Goal: Transaction & Acquisition: Obtain resource

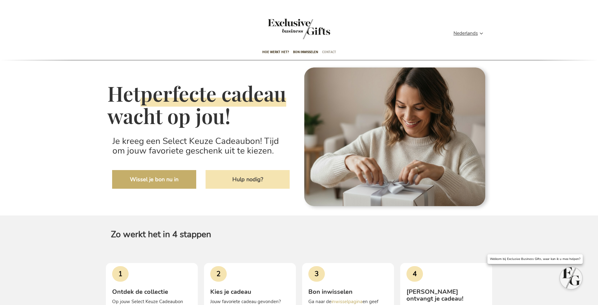
type input "administrator"
click at [331, 51] on span "Contact" at bounding box center [329, 52] width 14 height 15
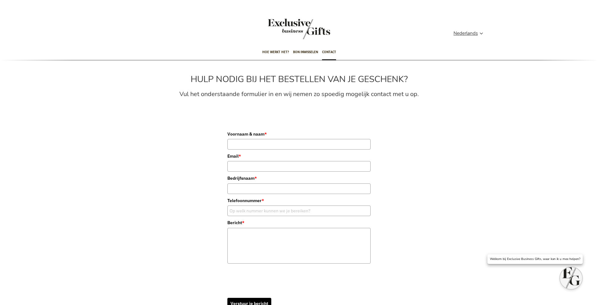
type input "administrator"
click at [297, 21] on div "Toggle Nav" at bounding box center [299, 33] width 62 height 28
click at [296, 26] on div "Toggle Nav" at bounding box center [299, 33] width 62 height 28
click at [277, 53] on span "Hoe werkt het?" at bounding box center [275, 52] width 27 height 15
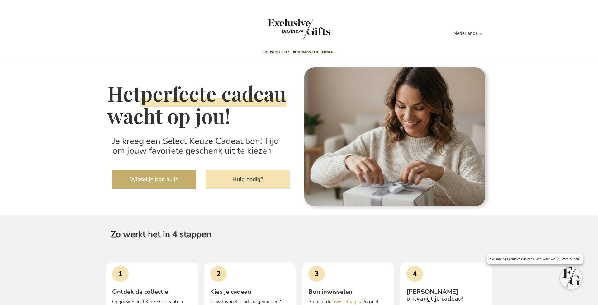
type input "administrator"
click at [252, 189] on link "Hulp nodig?" at bounding box center [247, 179] width 84 height 19
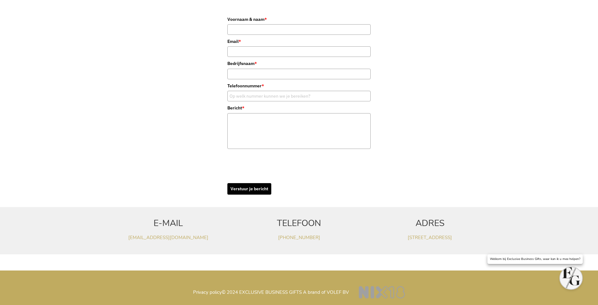
scroll to position [117, 0]
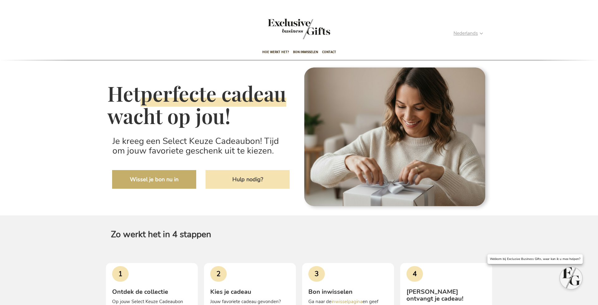
type input "administrator"
click at [480, 32] on strong "Nederlands" at bounding box center [467, 33] width 29 height 7
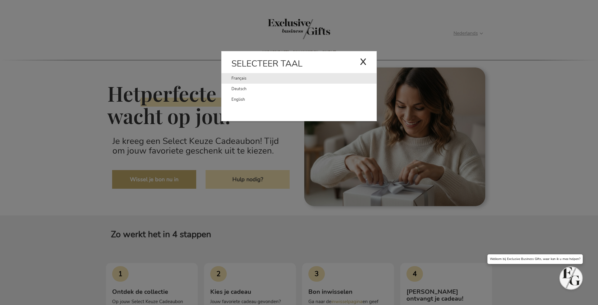
click at [235, 77] on link "Français" at bounding box center [295, 78] width 128 height 11
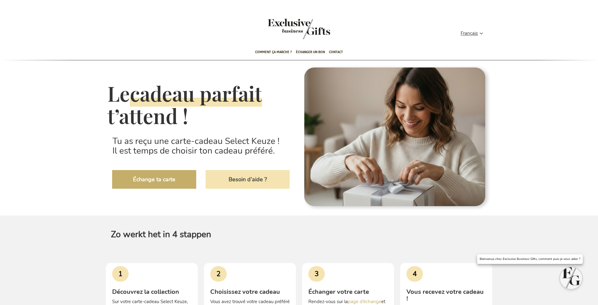
type input "administrator"
click at [244, 181] on link "Besoin d’aide ?" at bounding box center [247, 179] width 84 height 19
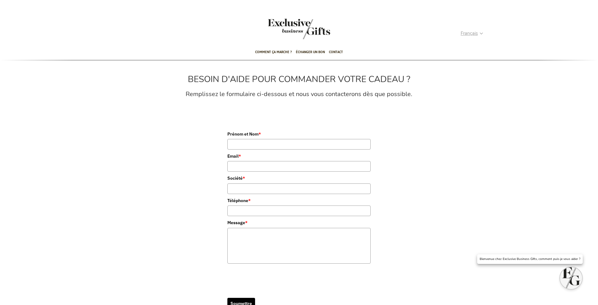
type input "administrator"
click at [477, 33] on span "Français" at bounding box center [468, 33] width 17 height 7
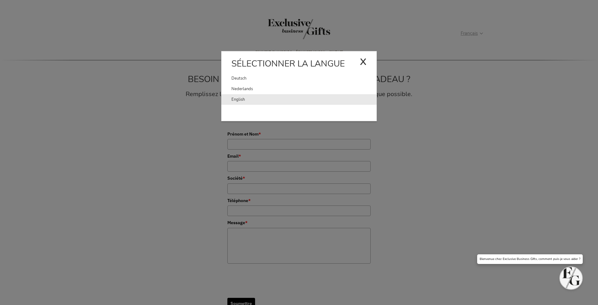
click at [230, 100] on li "English" at bounding box center [298, 99] width 155 height 11
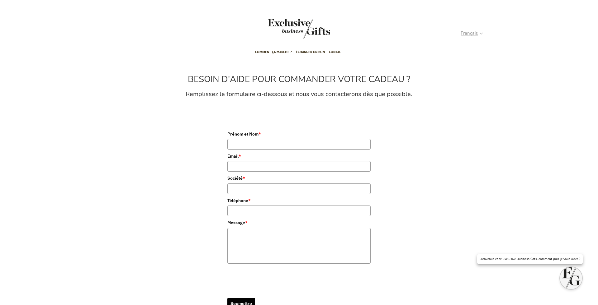
click at [481, 32] on strong "Français" at bounding box center [471, 33] width 22 height 7
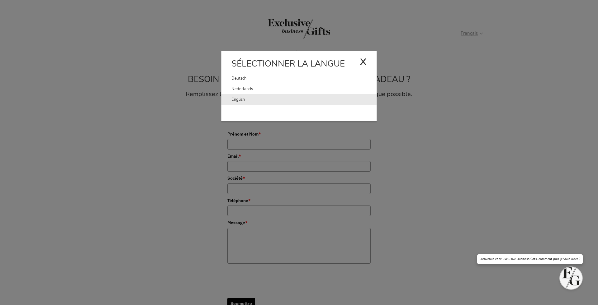
click at [238, 100] on link "English" at bounding box center [303, 99] width 145 height 11
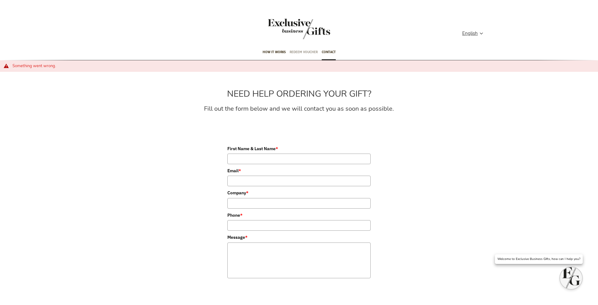
type input "administrator"
click at [298, 50] on span "Redeem voucher" at bounding box center [303, 52] width 28 height 15
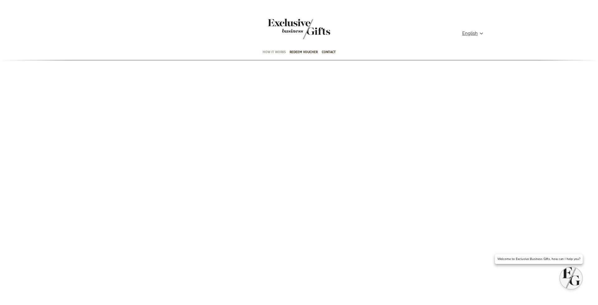
type input "administrator"
click at [276, 51] on span "How it works" at bounding box center [273, 52] width 23 height 15
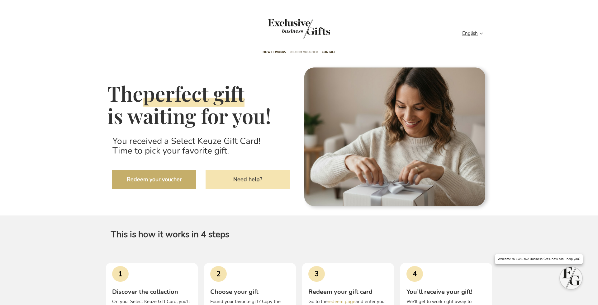
type input "administrator"
click at [294, 51] on span "Redeem voucher" at bounding box center [303, 52] width 28 height 15
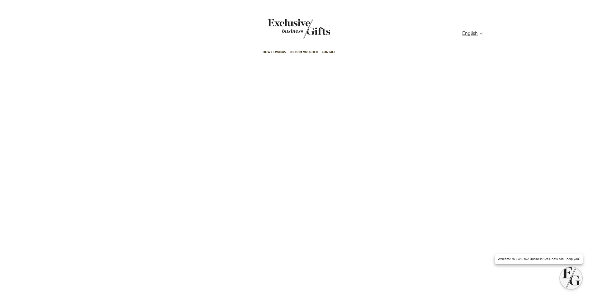
type input "administrator"
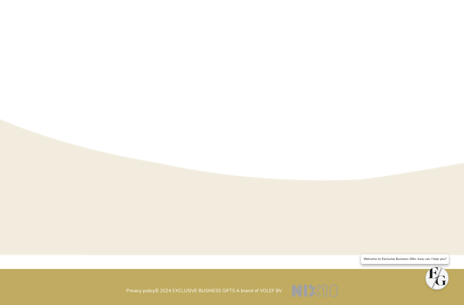
scroll to position [48, 0]
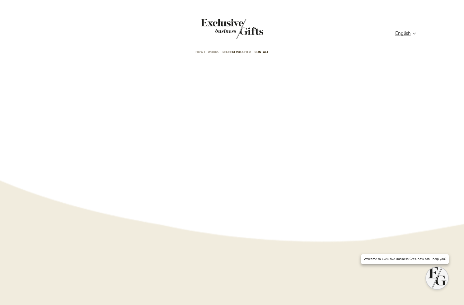
type input "administrator"
click at [202, 52] on span "How it works" at bounding box center [206, 52] width 23 height 15
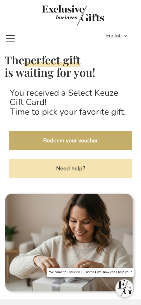
type input "administrator"
click at [10, 31] on span "Toggle Nav" at bounding box center [10, 31] width 11 height 0
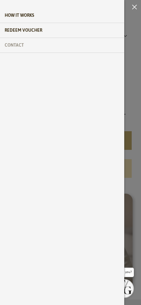
click at [20, 47] on span "Contact" at bounding box center [14, 45] width 19 height 15
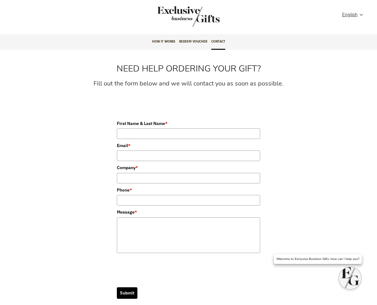
type input "administrator"
click at [141, 12] on div "Toggle Nav" at bounding box center [188, 20] width 62 height 28
click at [141, 42] on span "How it works" at bounding box center [163, 41] width 23 height 15
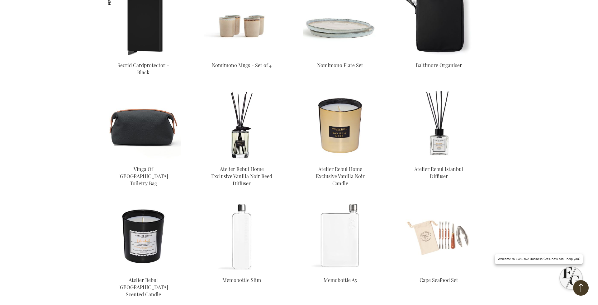
scroll to position [2271, 0]
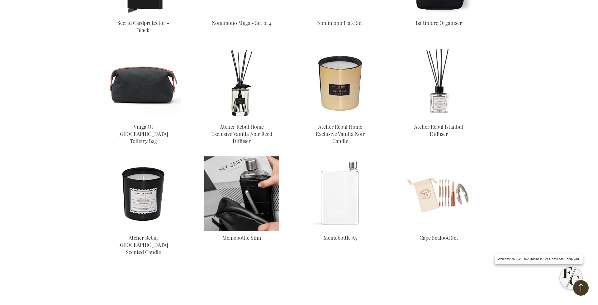
type input "administrator"
click at [239, 171] on img at bounding box center [241, 194] width 75 height 75
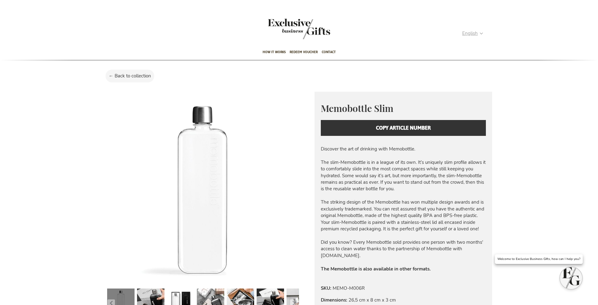
type input "administrator"
click at [481, 33] on strong "English" at bounding box center [472, 33] width 20 height 7
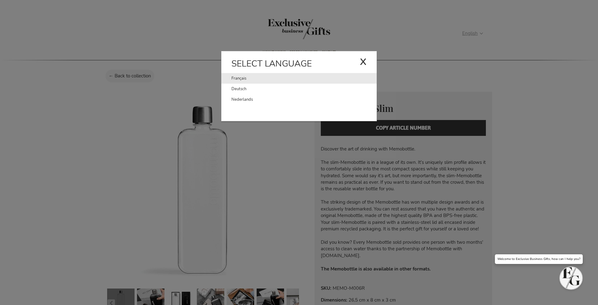
click at [239, 78] on link "Français" at bounding box center [295, 78] width 128 height 11
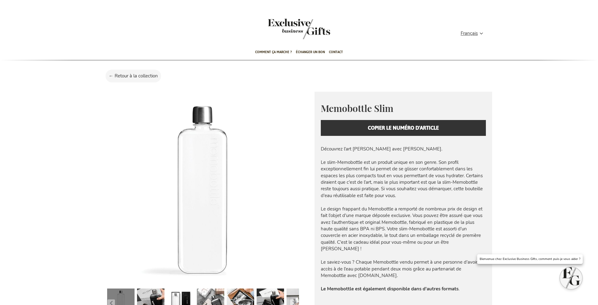
type input "administrator"
click at [368, 129] on div "Memobottle Slim Memobottle is a creative initiative from [GEOGRAPHIC_DATA]. Mem…" at bounding box center [402, 119] width 177 height 54
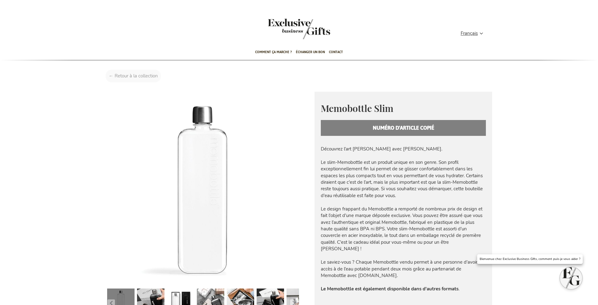
click at [131, 73] on div "Accueil Memobottle Slim" at bounding box center [299, 78] width 396 height 16
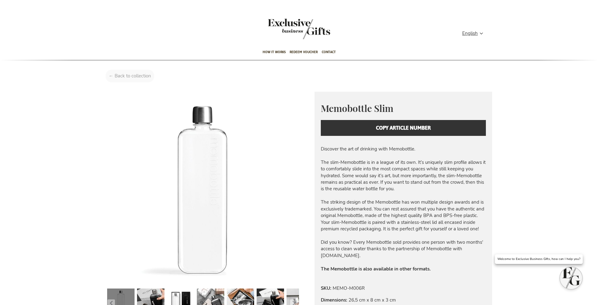
click at [119, 75] on div "Home Memobottle Slim" at bounding box center [299, 78] width 396 height 16
type input "administrator"
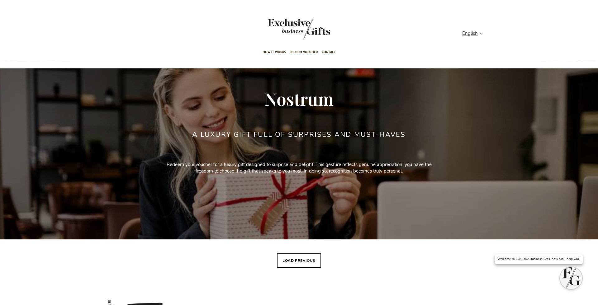
type input "administrator"
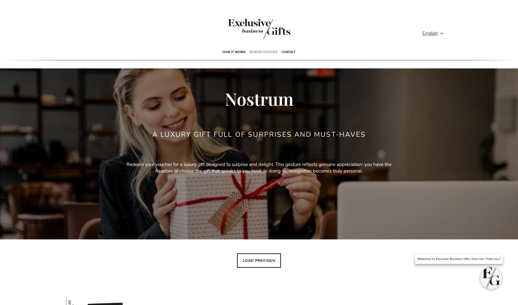
click at [261, 53] on span "Redeem voucher" at bounding box center [263, 52] width 28 height 15
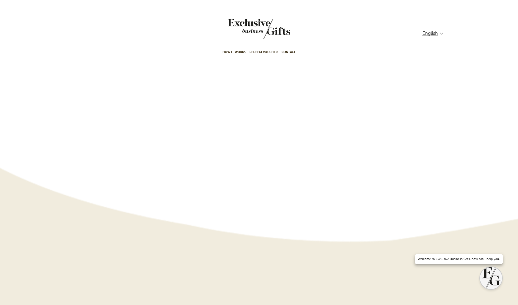
type input "administrator"
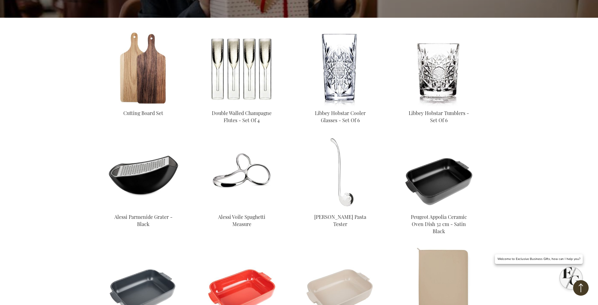
scroll to position [222, 0]
type input "administrator"
click at [249, 63] on img at bounding box center [241, 68] width 75 height 75
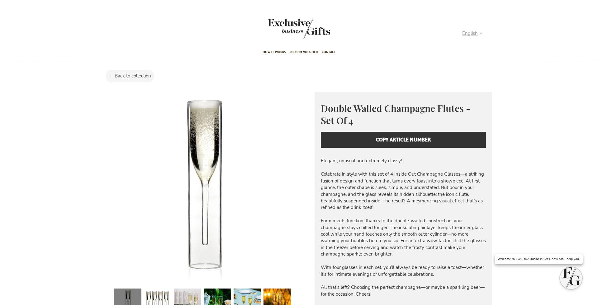
type input "administrator"
click at [480, 35] on strong "English" at bounding box center [472, 33] width 20 height 7
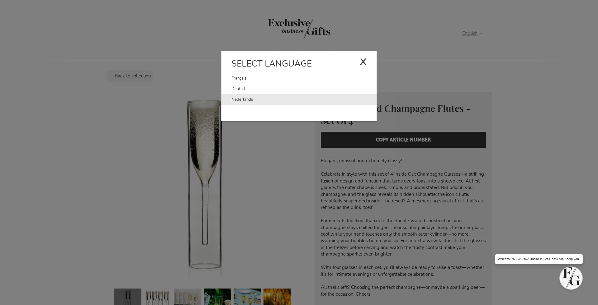
click at [243, 99] on link "Nederlands" at bounding box center [303, 99] width 145 height 11
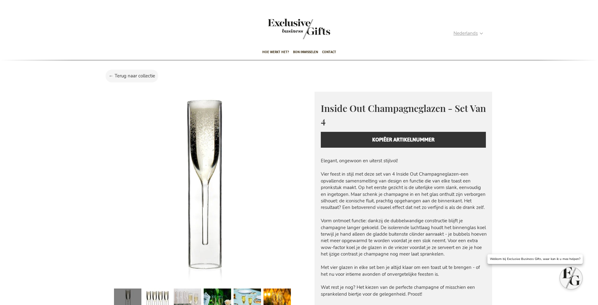
type input "administrator"
click at [481, 33] on strong "Nederlands" at bounding box center [467, 33] width 29 height 7
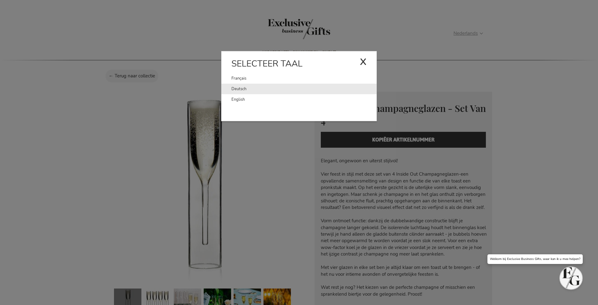
click at [236, 88] on link "Deutsch" at bounding box center [303, 89] width 145 height 11
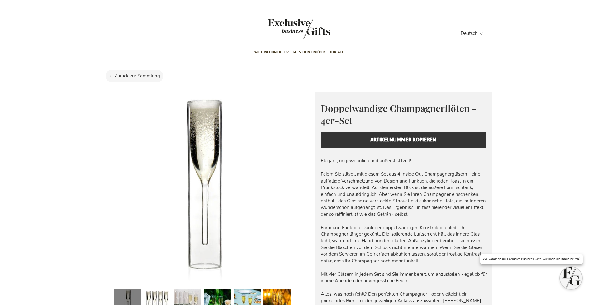
type input "administrator"
click at [397, 141] on div "Doppelwandige Champagnerflöten - 4er-Set Under the idea that luxury does not ha…" at bounding box center [402, 125] width 177 height 66
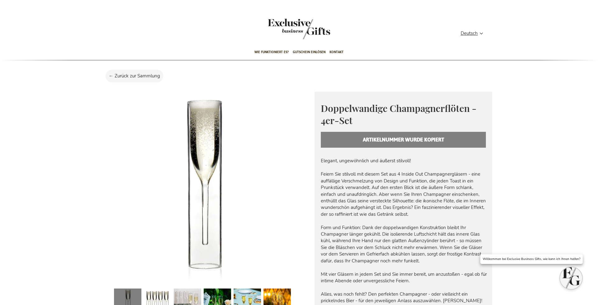
click at [401, 138] on div "Doppelwandige Champagnerflöten - 4er-Set Under the idea that luxury does not ha…" at bounding box center [402, 125] width 177 height 66
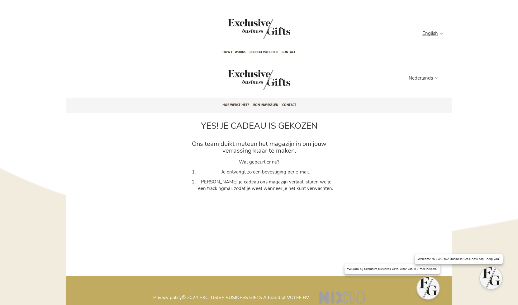
type input "administrator"
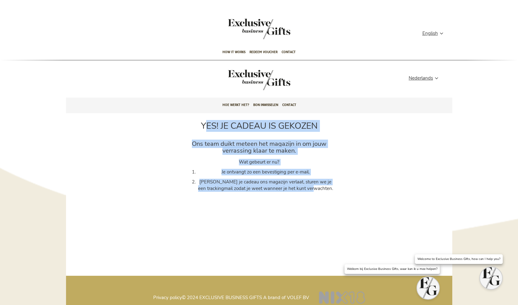
drag, startPoint x: 328, startPoint y: 190, endPoint x: 199, endPoint y: 123, distance: 144.6
click at [199, 123] on div "YES! JE [PERSON_NAME] IS GEKOZEN Ons team duikt meteen het magazijn in om jouw …" at bounding box center [259, 158] width 156 height 90
copy div "YES! JE [PERSON_NAME] IS GEKOZEN Ons team duikt meteen het magazijn in om jouw …"
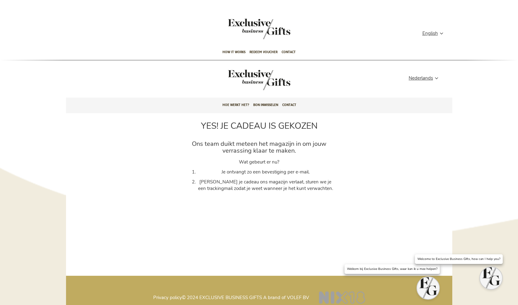
click at [298, 226] on div "YES! JE [PERSON_NAME] IS GEKOZEN Ons team duikt meteen het magazijn in om jouw …" at bounding box center [259, 174] width 386 height 122
